Goal: Information Seeking & Learning: Check status

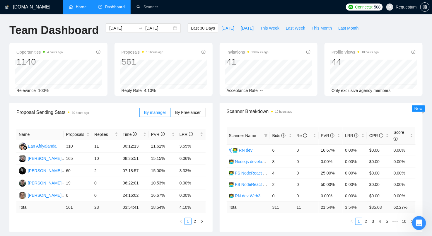
click at [81, 7] on link "Home" at bounding box center [78, 6] width 18 height 5
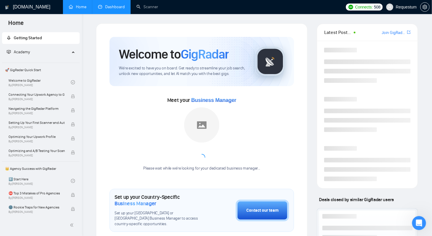
click at [104, 9] on link "Dashboard" at bounding box center [111, 6] width 27 height 5
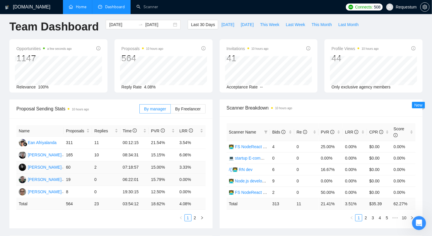
scroll to position [4, 0]
click at [156, 179] on td "15.79%" at bounding box center [163, 180] width 28 height 12
click at [181, 179] on td "0.00%" at bounding box center [191, 180] width 28 height 12
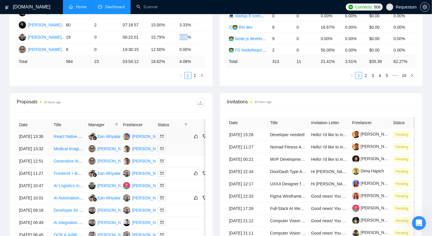
scroll to position [146, 0]
click at [115, 123] on span at bounding box center [117, 124] width 6 height 9
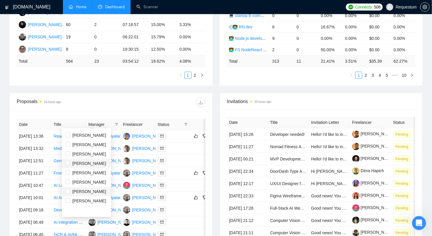
scroll to position [18, 0]
click at [84, 190] on span "[PERSON_NAME]" at bounding box center [89, 191] width 34 height 5
checkbox input "true"
click at [128, 106] on div "Proposals 10 hours ago" at bounding box center [111, 102] width 189 height 19
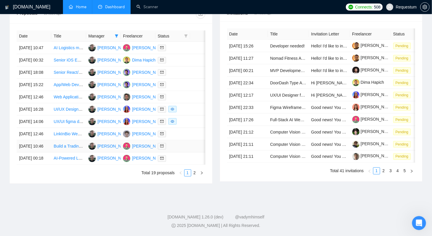
scroll to position [244, 0]
click at [197, 177] on link "2" at bounding box center [195, 173] width 6 height 6
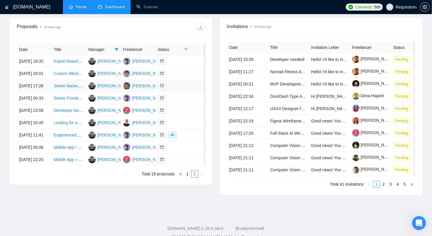
scroll to position [266, 0]
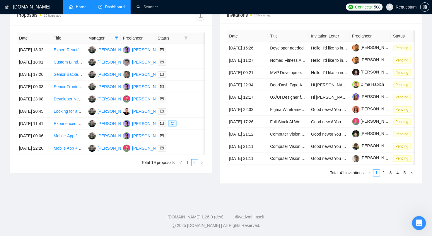
click at [188, 166] on link "1" at bounding box center [188, 163] width 6 height 6
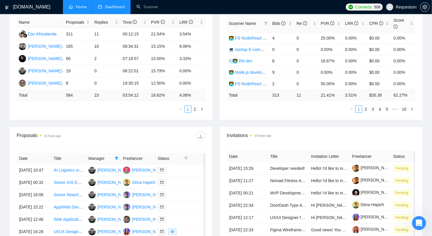
scroll to position [90, 0]
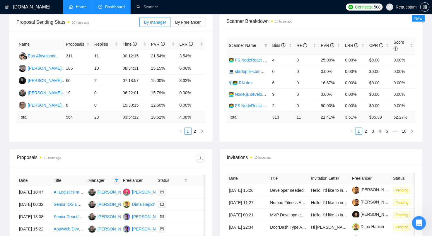
click at [115, 179] on span at bounding box center [117, 180] width 6 height 9
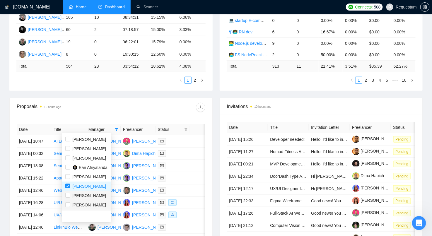
scroll to position [142, 0]
click at [67, 184] on input "checkbox" at bounding box center [67, 186] width 5 height 5
checkbox input "false"
click at [101, 91] on div "Proposal Sending Stats 10 hours ago By manager By Freelancer Name Proposals Rep…" at bounding box center [216, 30] width 421 height 136
